Goal: Information Seeking & Learning: Learn about a topic

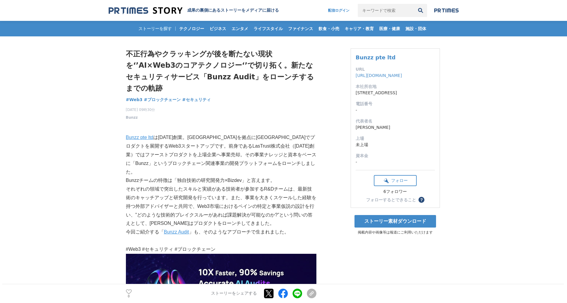
drag, startPoint x: 114, startPoint y: 127, endPoint x: 115, endPoint y: 135, distance: 8.7
drag, startPoint x: 117, startPoint y: 127, endPoint x: 119, endPoint y: 139, distance: 11.5
drag, startPoint x: 121, startPoint y: 124, endPoint x: 122, endPoint y: 139, distance: 15.3
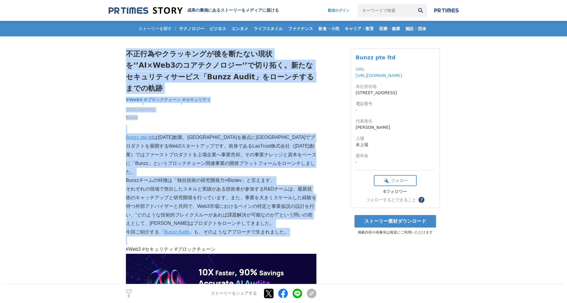
drag, startPoint x: 123, startPoint y: 124, endPoint x: 302, endPoint y: 219, distance: 202.1
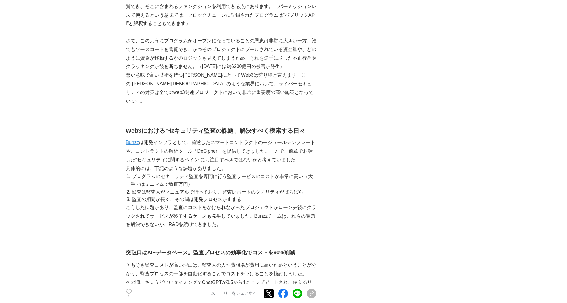
scroll to position [426, 0]
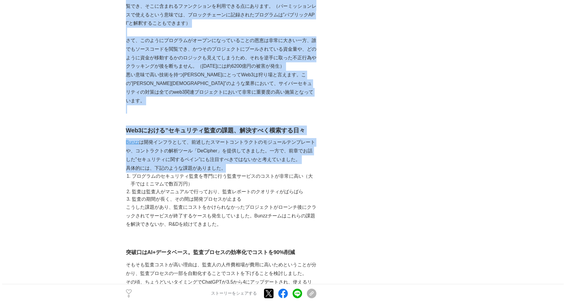
drag, startPoint x: 231, startPoint y: 141, endPoint x: 114, endPoint y: 54, distance: 145.4
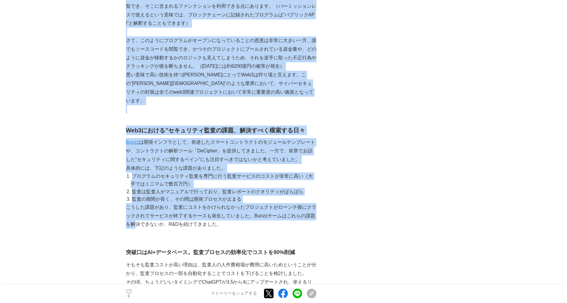
drag, startPoint x: 117, startPoint y: 54, endPoint x: 136, endPoint y: 193, distance: 139.8
click at [136, 203] on p "こうした課題があり、監査にコストをかけられなかったプロジェクトがローンチ後にクラックされてサービスが終了するケースも発生していました。Bunzzチームはこれら…" at bounding box center [221, 216] width 191 height 26
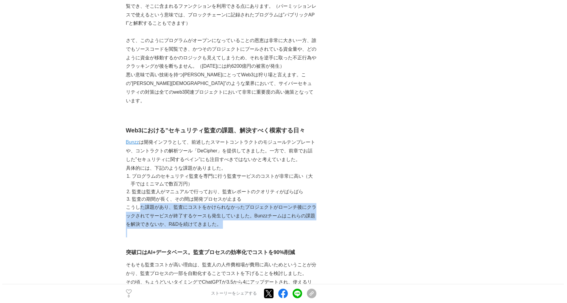
drag, startPoint x: 142, startPoint y: 174, endPoint x: 148, endPoint y: 206, distance: 32.8
click at [148, 206] on div "Bunzz pte ltd は[DATE]創業。[GEOGRAPHIC_DATA]を拠点に[GEOGRAPHIC_DATA]でプロダクトを展開するWeb3スタ…" at bounding box center [221, 302] width 191 height 1219
click at [148, 228] on p at bounding box center [221, 232] width 191 height 9
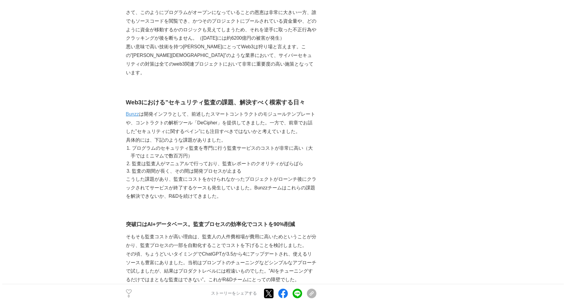
scroll to position [508, 0]
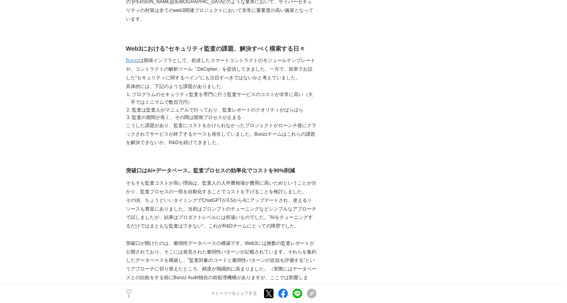
drag, startPoint x: 110, startPoint y: 141, endPoint x: 113, endPoint y: 171, distance: 30.5
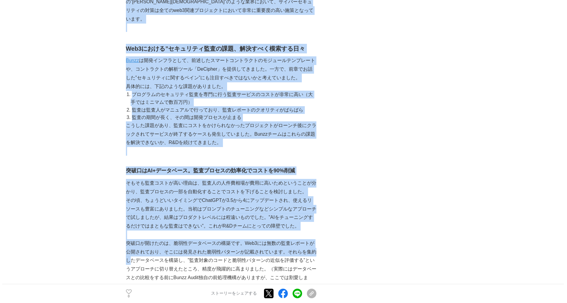
drag, startPoint x: 124, startPoint y: 141, endPoint x: 130, endPoint y: 232, distance: 91.0
click at [130, 239] on p "突破口が開けたのは、脆弱性データベースの構築です。Web3には無数の監査レポートが公開されており、そこには発見された脆弱性パターンが記載されています。それらを…" at bounding box center [221, 265] width 191 height 52
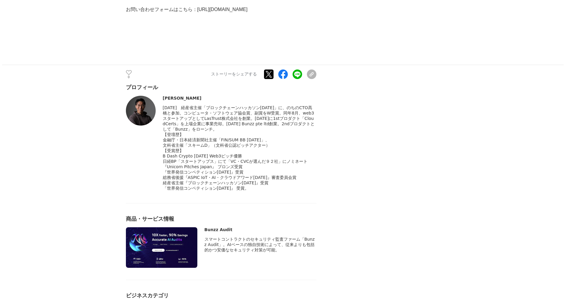
scroll to position [1275, 0]
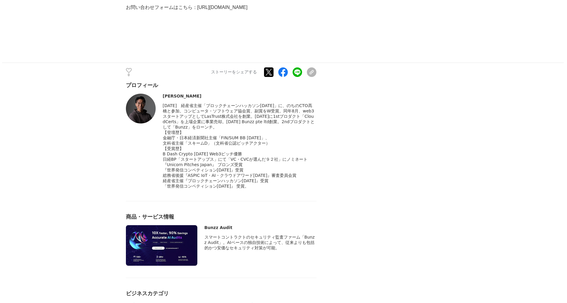
drag, startPoint x: 207, startPoint y: 167, endPoint x: 200, endPoint y: 132, distance: 35.9
click at [200, 132] on div "[DATE]　経産省主催「ブロックチェーンハッカソン[DATE]」に、のちのCTO髙橋と参加。コンピュータ・ソフトウェア協会賞、副賞をW受賞。同年8月、web…" at bounding box center [240, 146] width 154 height 86
click at [200, 151] on span "B Dash Crypto [DATE] Web3ピッチ優勝" at bounding box center [202, 153] width 79 height 5
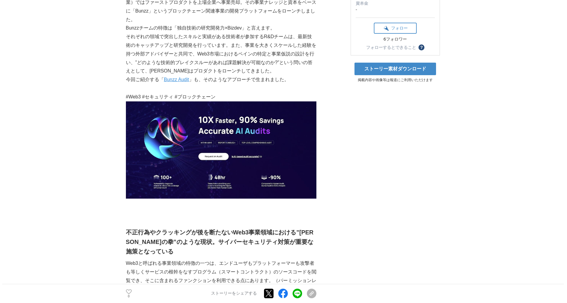
scroll to position [0, 0]
